Goal: Task Accomplishment & Management: Complete application form

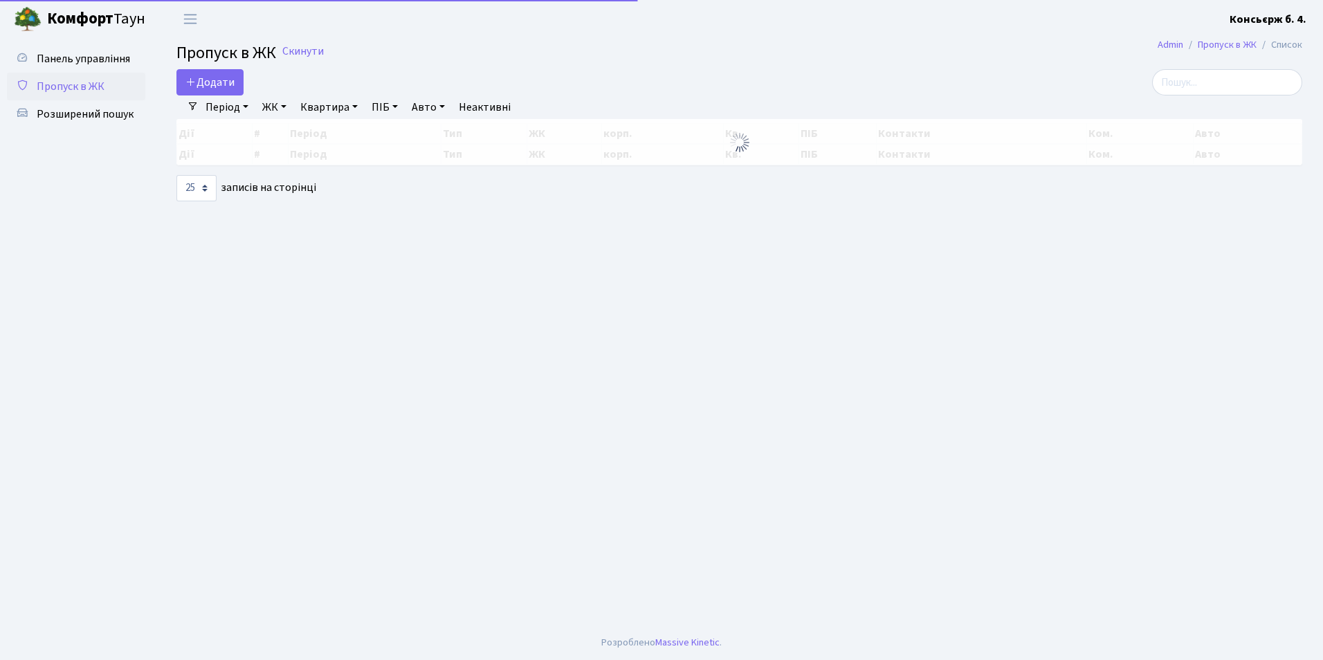
select select "25"
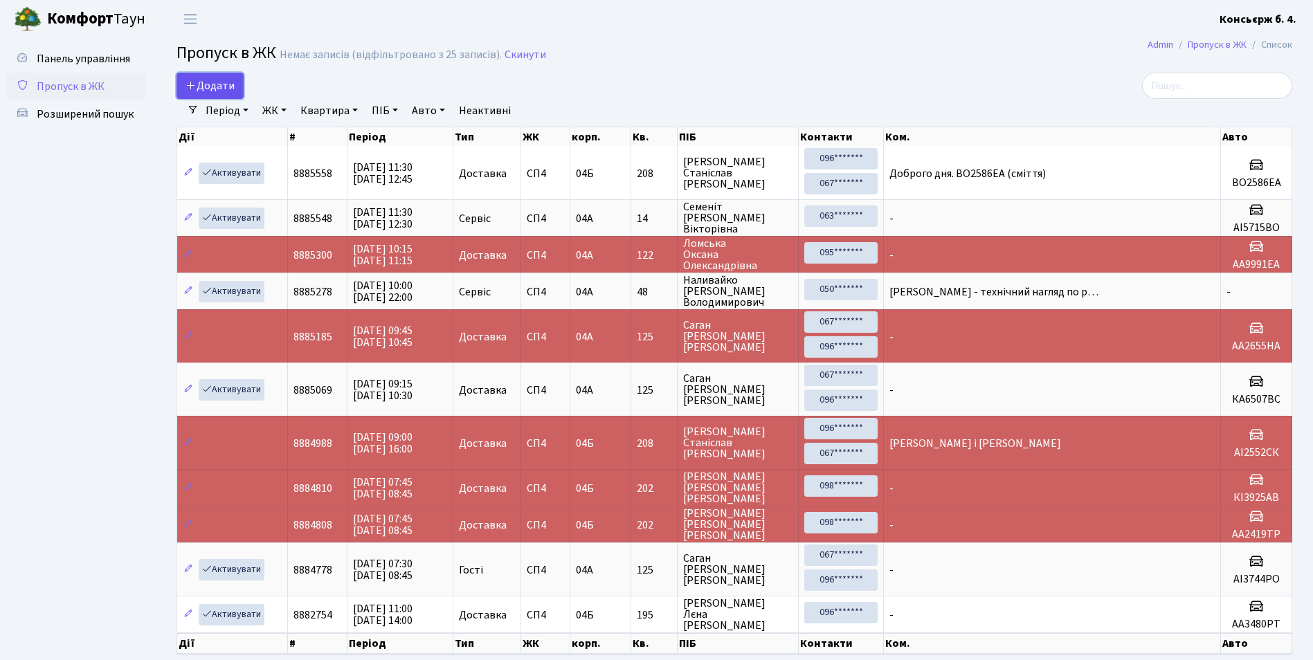
click at [198, 87] on span "Додати" at bounding box center [209, 85] width 49 height 15
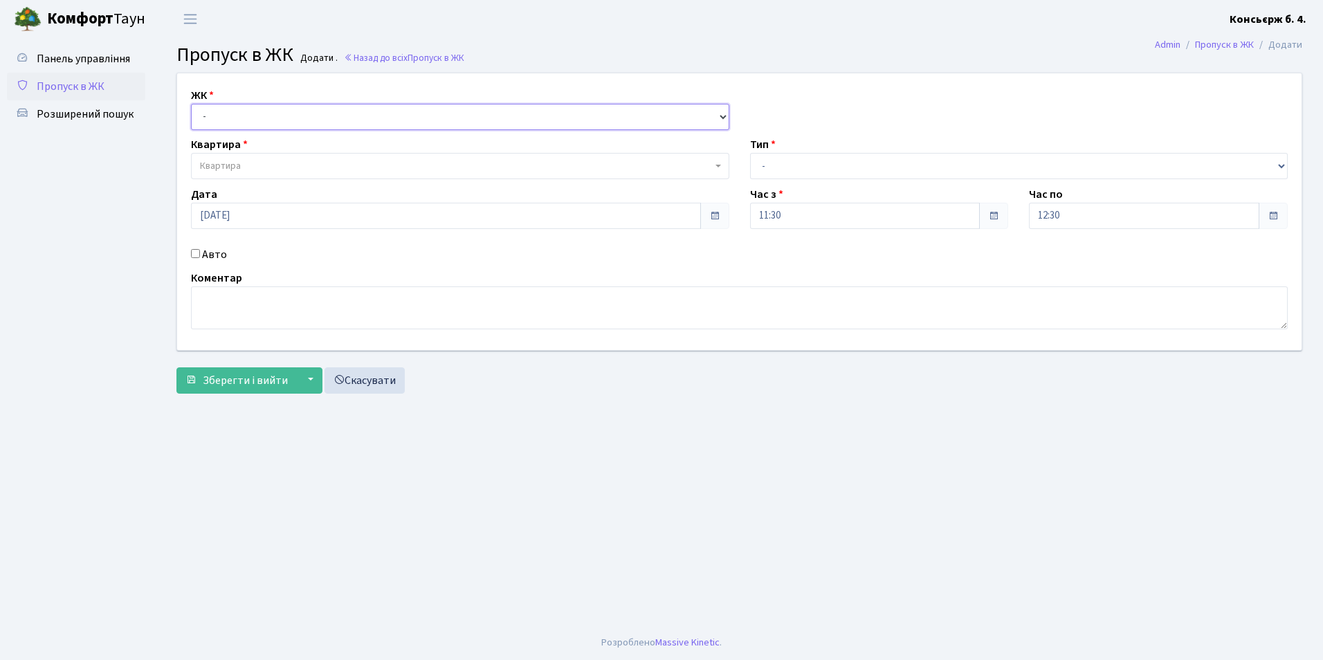
click at [238, 125] on select "- [STREET_ADDRESS]" at bounding box center [460, 117] width 538 height 26
select select "325"
click at [191, 104] on select "- [STREET_ADDRESS]" at bounding box center [460, 117] width 538 height 26
select select
click at [244, 162] on span "Квартира" at bounding box center [456, 166] width 512 height 14
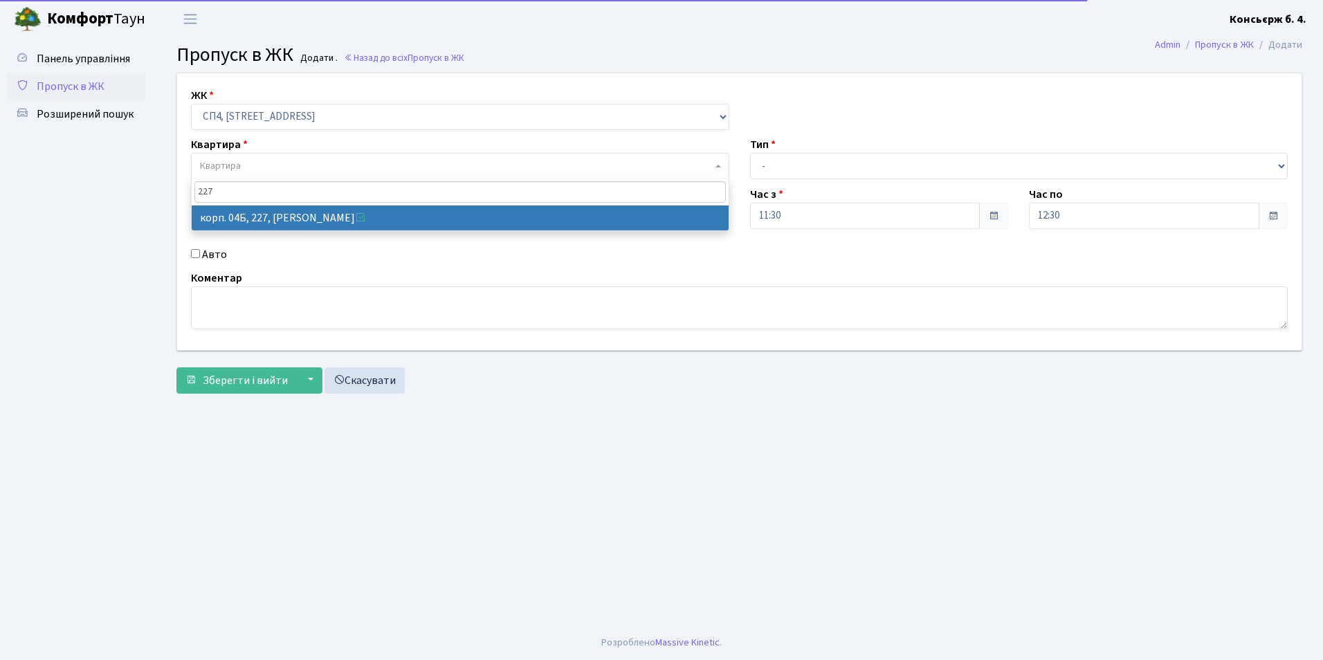
click at [206, 203] on input "227" at bounding box center [460, 191] width 532 height 21
type input "227"
select select "21255"
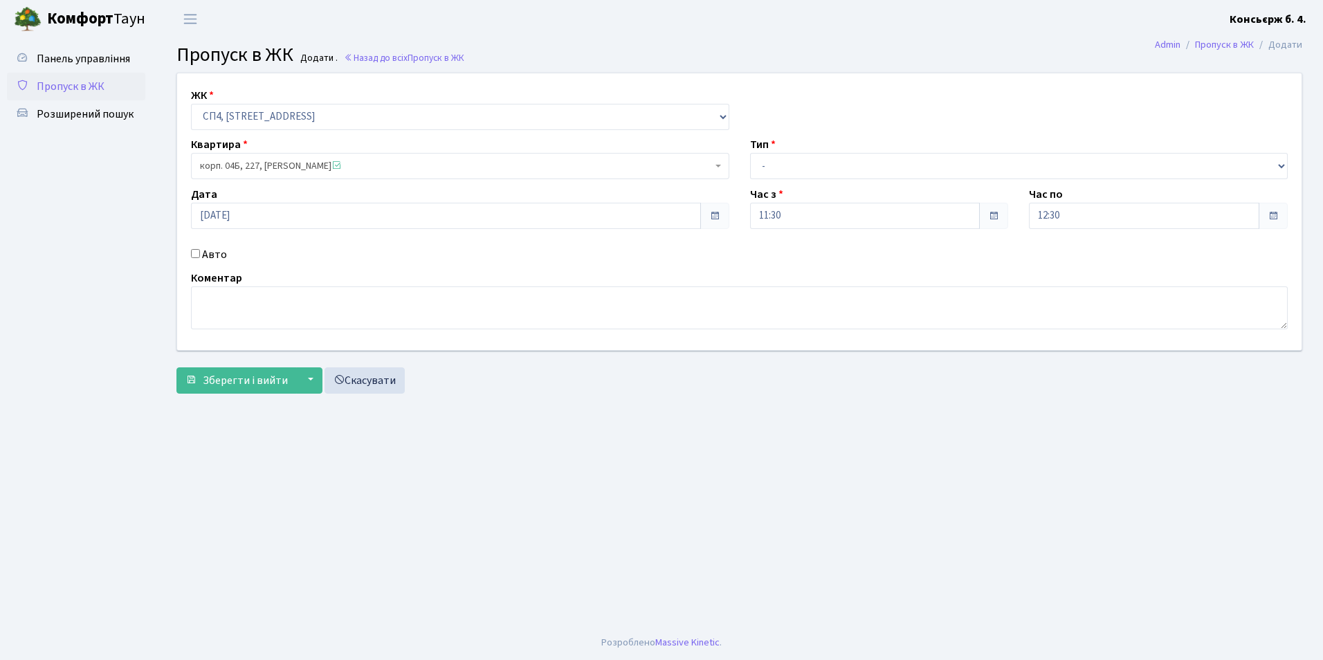
click at [197, 253] on input "Авто" at bounding box center [195, 253] width 9 height 9
checkbox input "true"
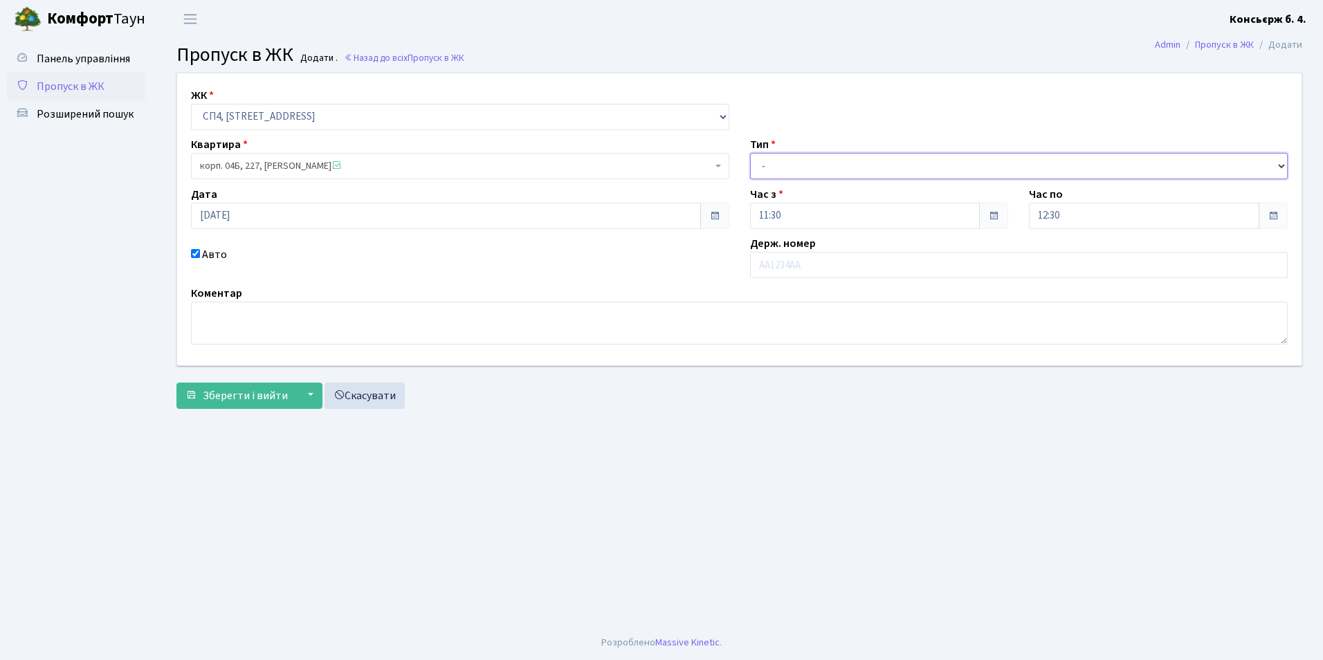
click at [792, 176] on select "- Доставка Таксі Гості Сервіс" at bounding box center [1019, 166] width 538 height 26
click at [750, 153] on select "- Доставка Таксі Гості Сервіс" at bounding box center [1019, 166] width 538 height 26
click at [779, 164] on select "- Доставка Таксі Гості Сервіс" at bounding box center [1019, 166] width 538 height 26
select select "2"
click at [750, 153] on select "- Доставка Таксі Гості Сервіс" at bounding box center [1019, 166] width 538 height 26
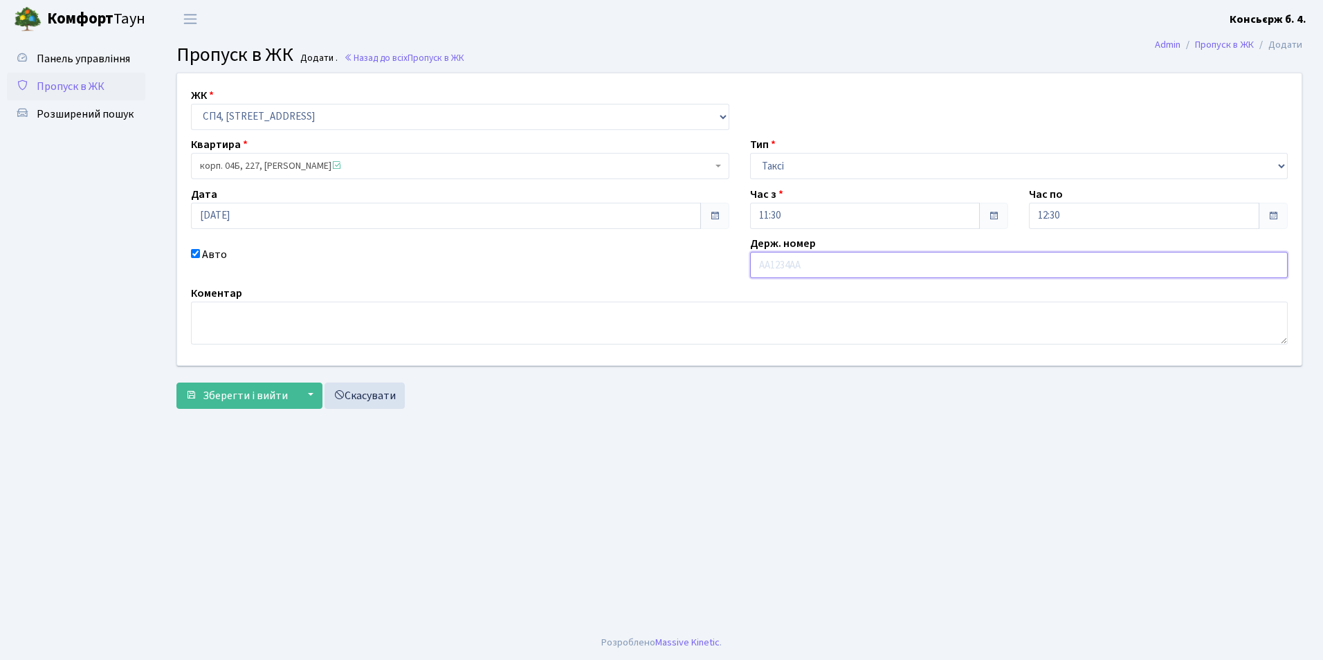
click at [779, 278] on input "text" at bounding box center [1019, 265] width 538 height 26
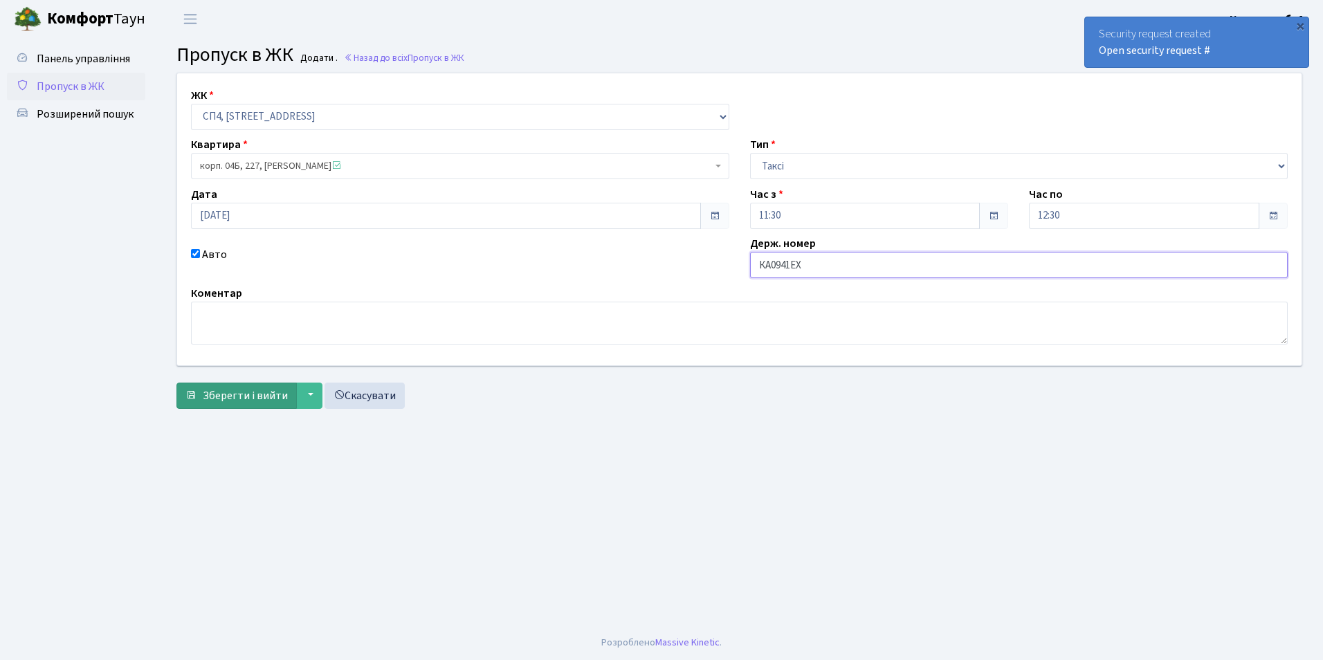
type input "КА0941ЕХ"
click at [239, 399] on span "Зберегти і вийти" at bounding box center [245, 395] width 85 height 15
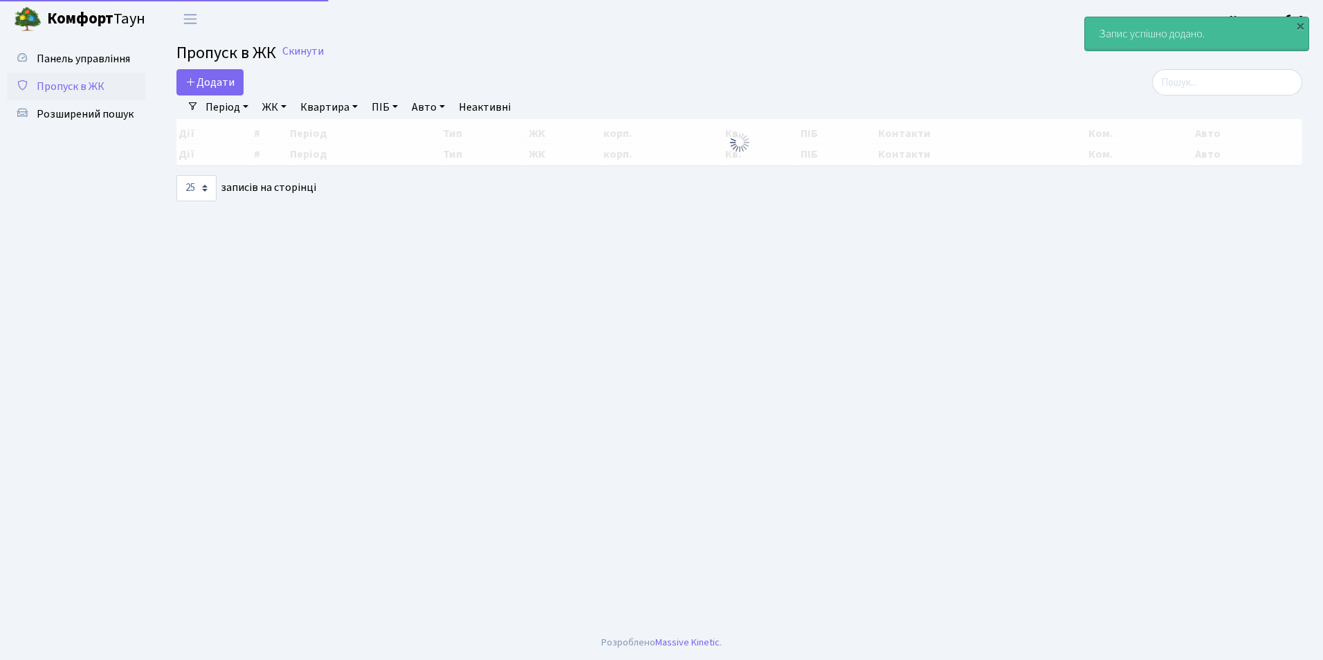
select select "25"
